Goal: Information Seeking & Learning: Understand process/instructions

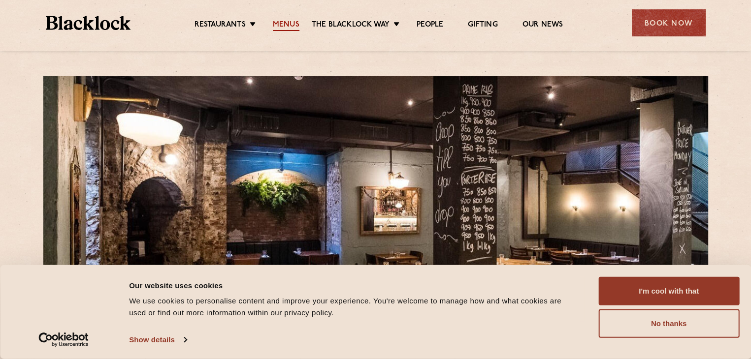
click at [286, 26] on link "Menus" at bounding box center [286, 25] width 27 height 11
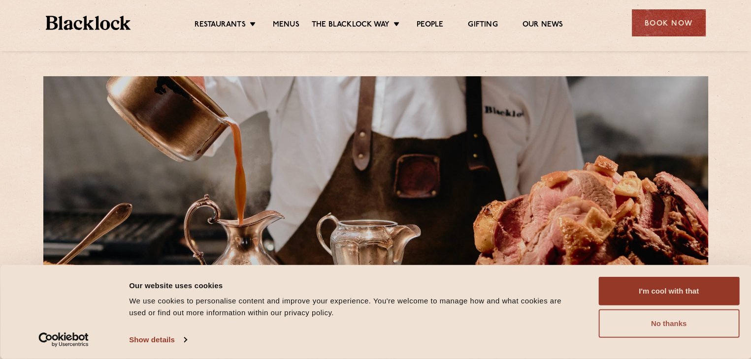
click at [649, 324] on button "No thanks" at bounding box center [668, 324] width 141 height 29
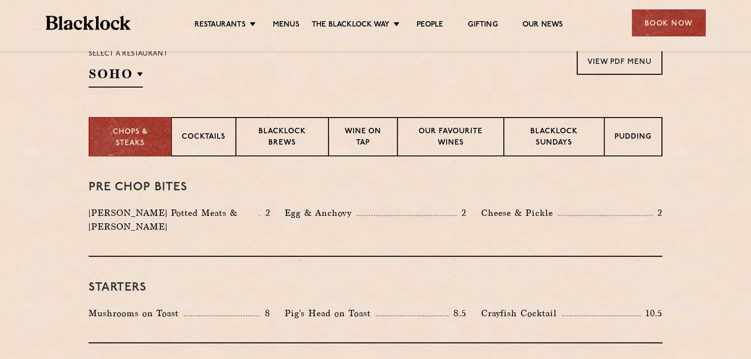
scroll to position [343, 0]
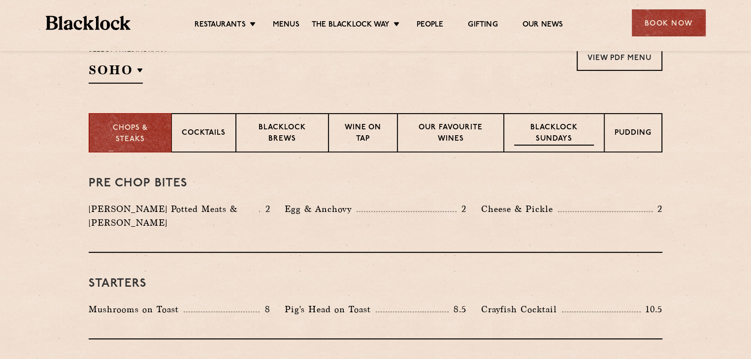
click at [555, 127] on p "Blacklock Sundays" at bounding box center [554, 134] width 80 height 23
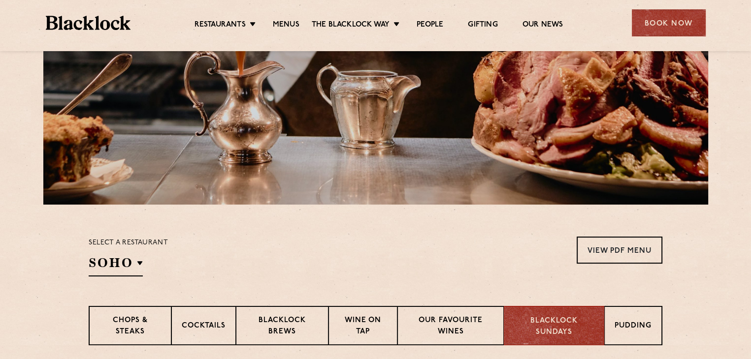
scroll to position [0, 0]
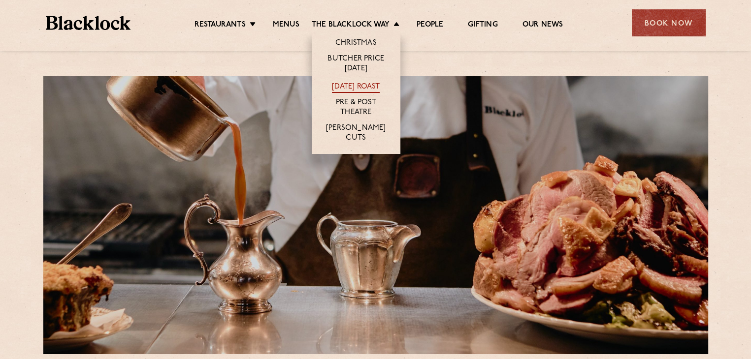
click at [361, 84] on link "[DATE] Roast" at bounding box center [356, 87] width 48 height 11
